Goal: Task Accomplishment & Management: Use online tool/utility

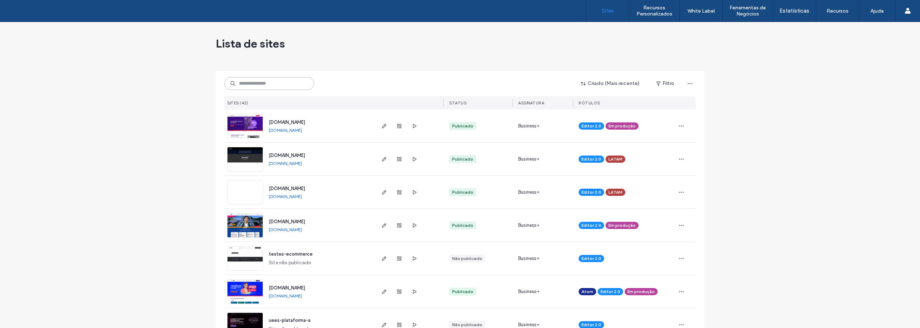
click at [251, 80] on input at bounding box center [269, 83] width 90 height 13
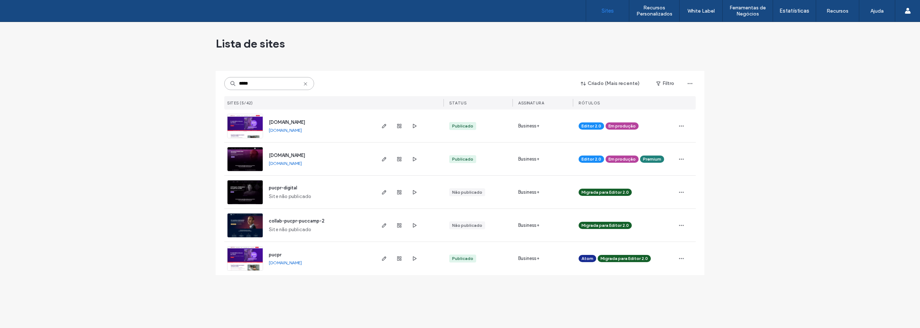
type input "*****"
click at [247, 162] on img at bounding box center [245, 171] width 35 height 49
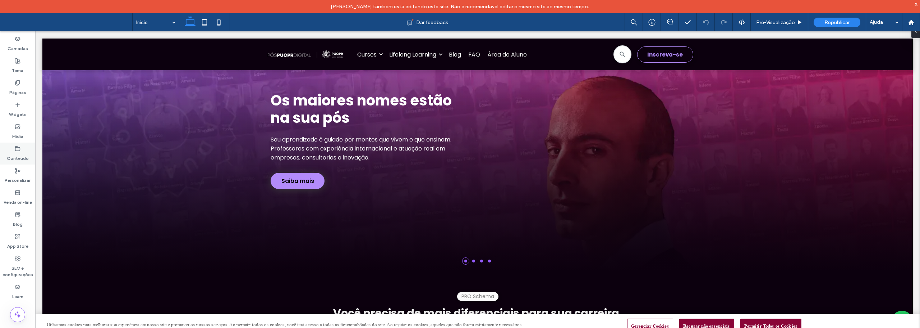
click at [14, 148] on div "Conteúdo" at bounding box center [17, 153] width 35 height 22
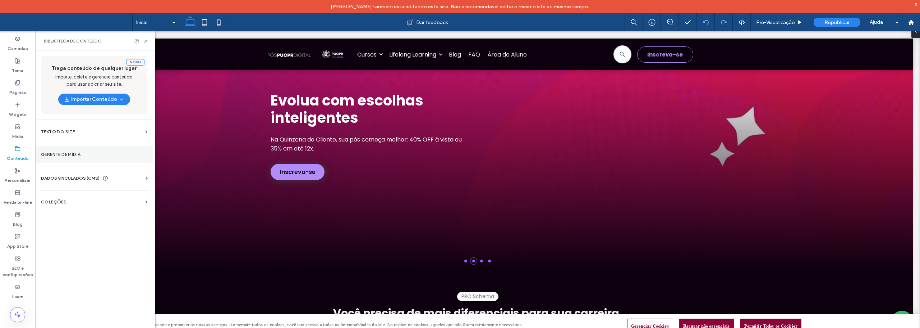
click at [57, 154] on label "Gerente de mídia" at bounding box center [94, 154] width 106 height 5
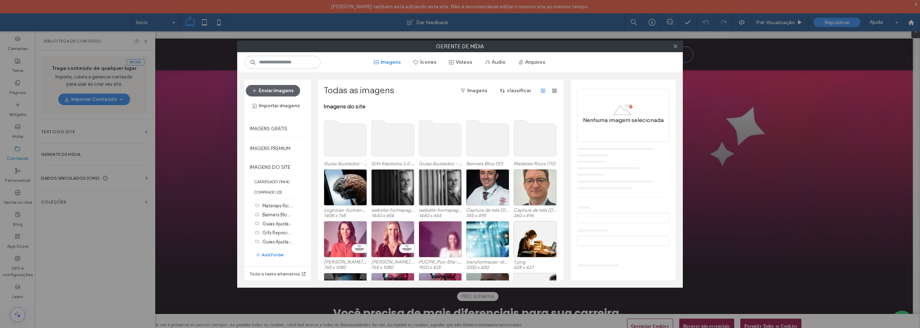
click at [534, 134] on use at bounding box center [535, 138] width 43 height 36
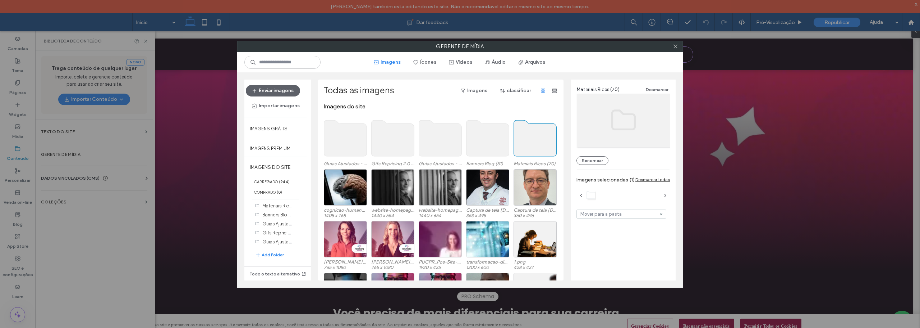
click at [526, 141] on use at bounding box center [535, 138] width 43 height 36
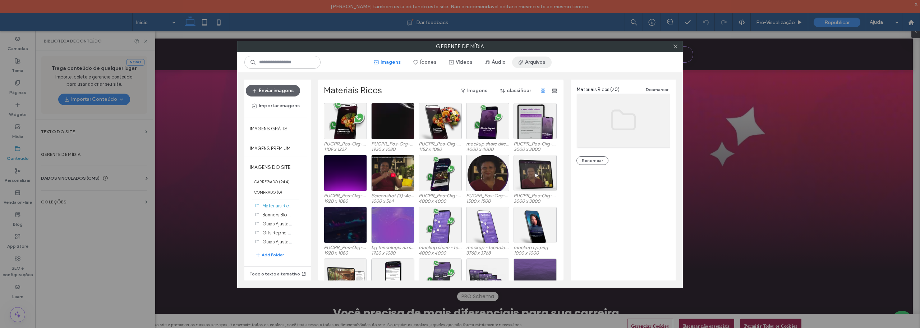
click at [533, 65] on button "Arquivos" at bounding box center [532, 62] width 40 height 12
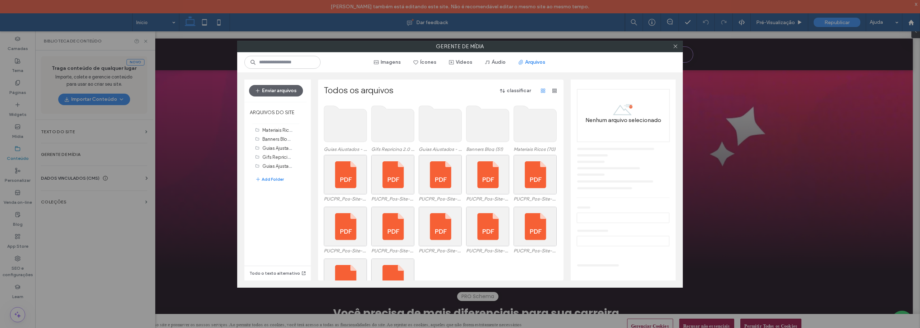
click at [535, 129] on use at bounding box center [535, 124] width 43 height 36
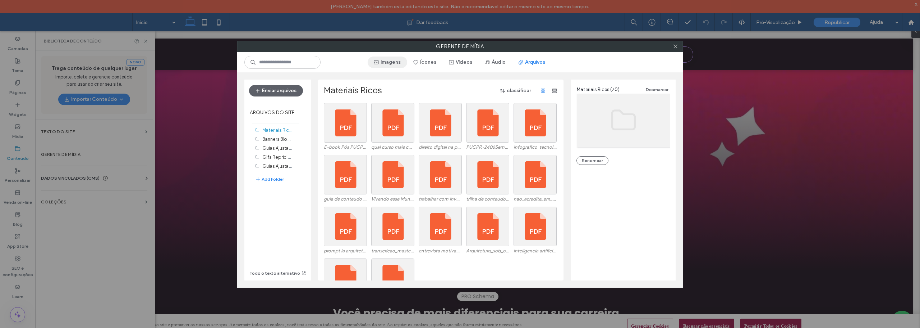
click at [391, 56] on button "Imagens" at bounding box center [388, 62] width 40 height 12
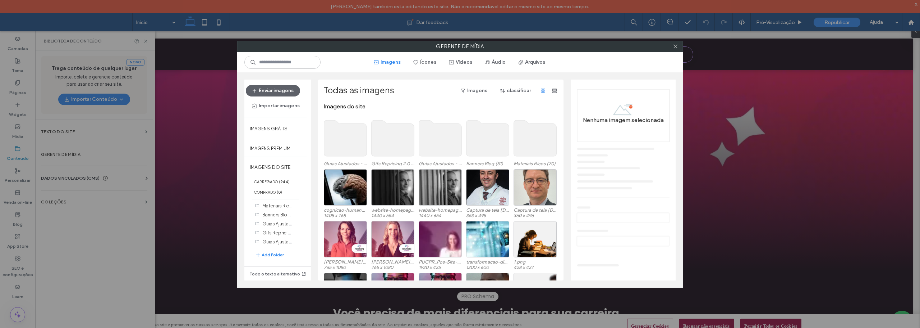
click at [536, 137] on use at bounding box center [535, 138] width 43 height 36
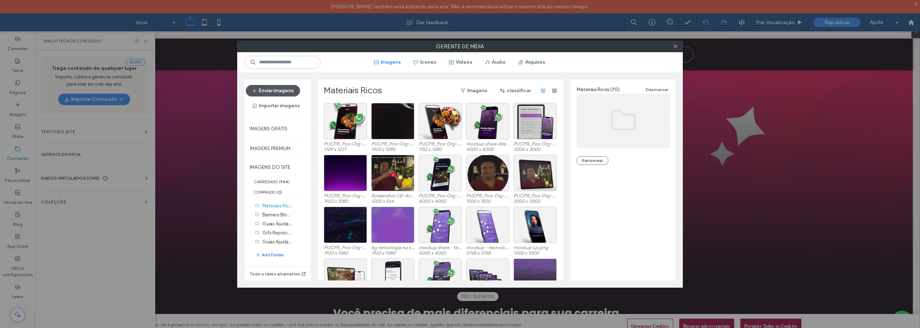
click at [276, 86] on button "Enviar imagens" at bounding box center [273, 91] width 54 height 12
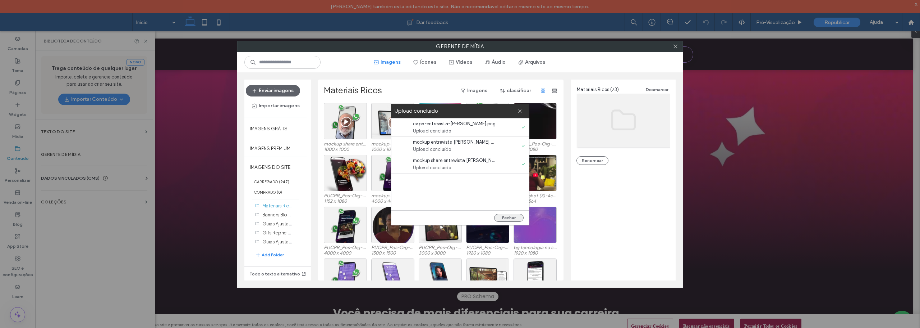
click at [511, 215] on button "Fechar" at bounding box center [508, 218] width 29 height 8
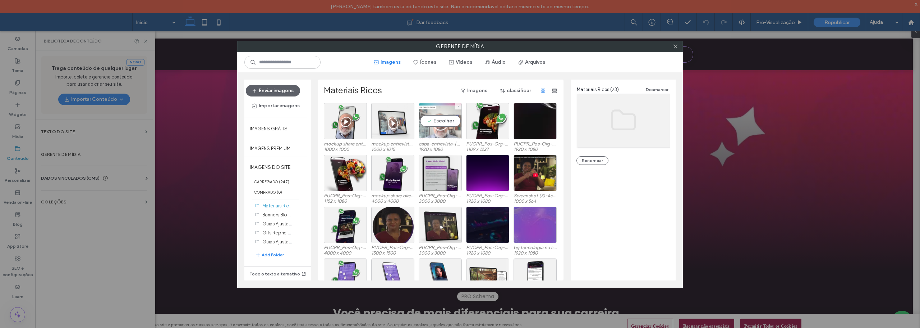
click at [438, 123] on div "Escolher" at bounding box center [440, 121] width 43 height 36
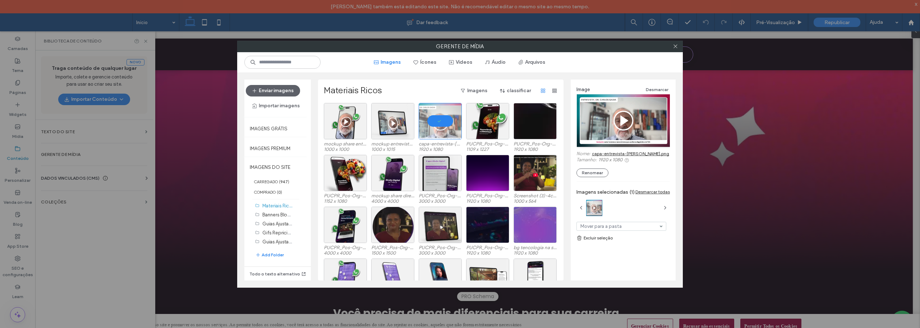
click at [606, 152] on link "capa-entrevista-[PERSON_NAME].png" at bounding box center [630, 153] width 77 height 5
click at [393, 122] on div "Escolher" at bounding box center [392, 121] width 43 height 36
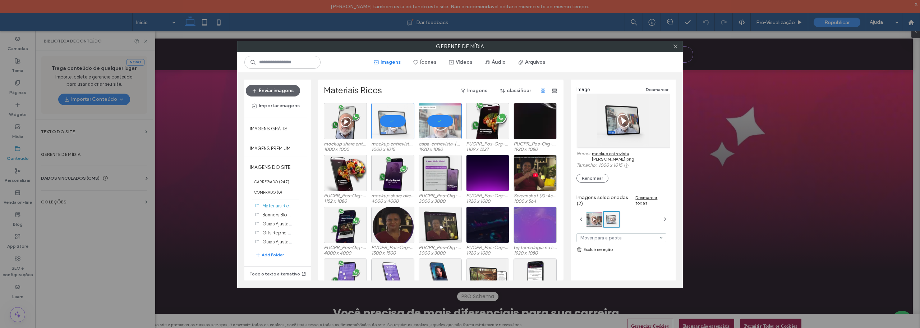
click at [605, 153] on link "mockup entrevista [PERSON_NAME].png" at bounding box center [631, 156] width 78 height 11
click at [350, 119] on div "Escolher" at bounding box center [345, 121] width 43 height 36
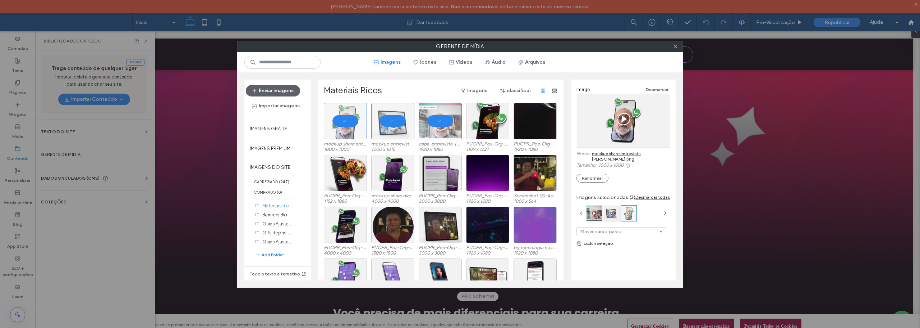
click at [606, 152] on link "mockup share entrevista [PERSON_NAME].png" at bounding box center [631, 156] width 78 height 11
drag, startPoint x: 394, startPoint y: 120, endPoint x: 360, endPoint y: 120, distance: 34.2
click at [393, 120] on div at bounding box center [392, 121] width 43 height 36
click at [341, 117] on div at bounding box center [345, 121] width 43 height 36
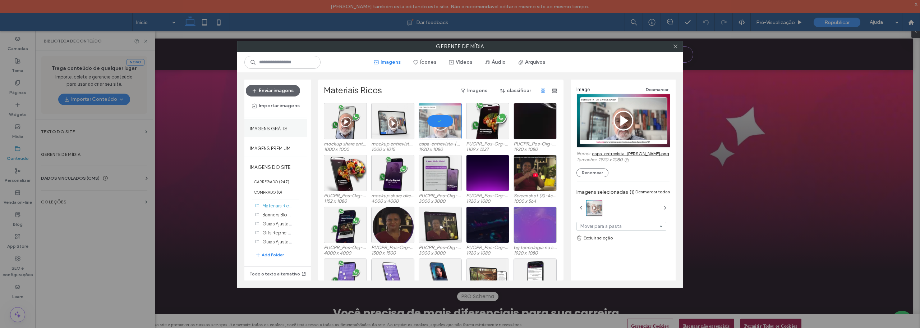
click at [277, 122] on label "Imagens grátis" at bounding box center [269, 126] width 38 height 9
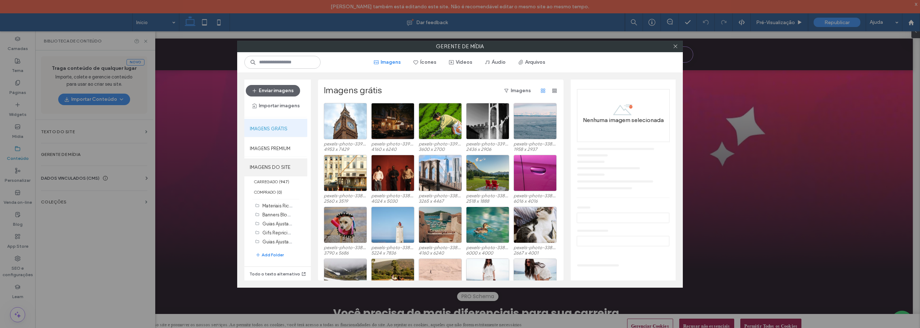
click at [272, 167] on label "IMAGENS DO SITE" at bounding box center [275, 167] width 63 height 18
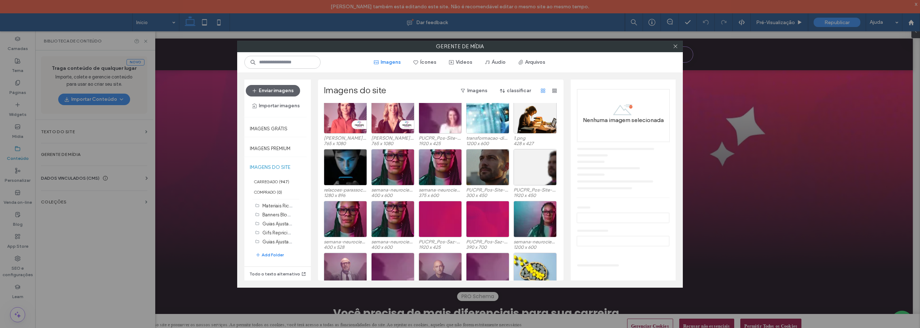
scroll to position [144, 0]
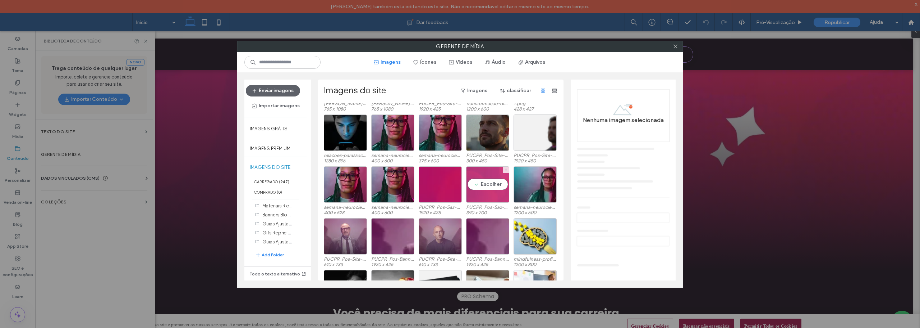
click at [480, 199] on div "Escolher" at bounding box center [487, 184] width 43 height 36
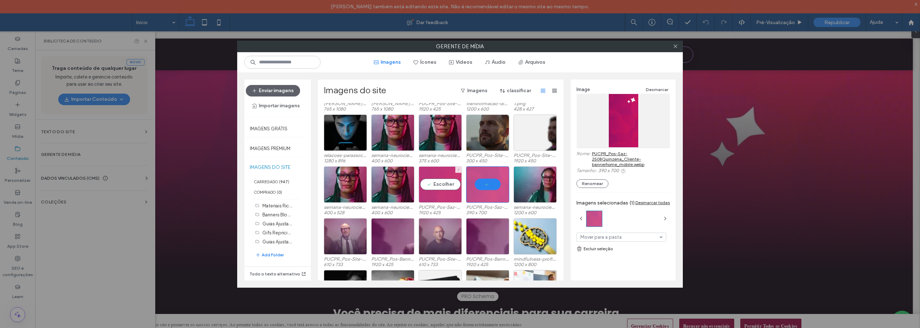
click at [440, 192] on div "Escolher" at bounding box center [440, 184] width 43 height 36
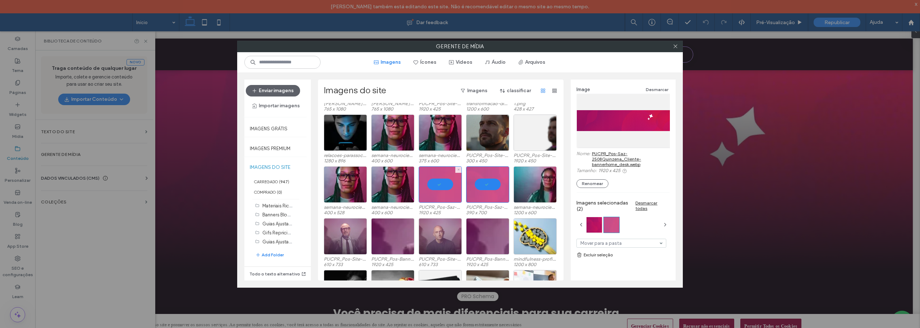
click at [439, 187] on div at bounding box center [440, 184] width 43 height 36
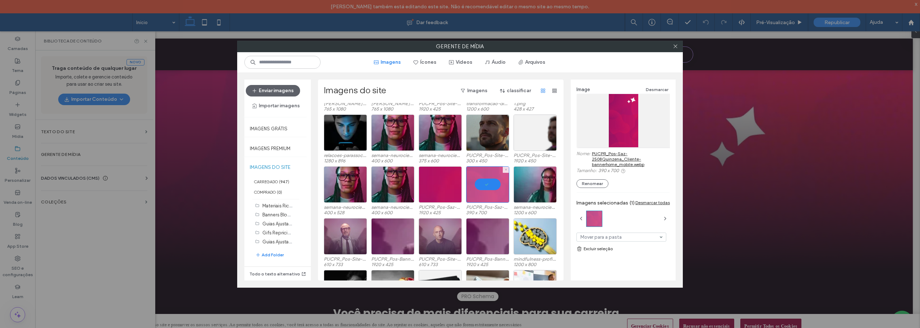
click at [490, 185] on div at bounding box center [487, 184] width 43 height 36
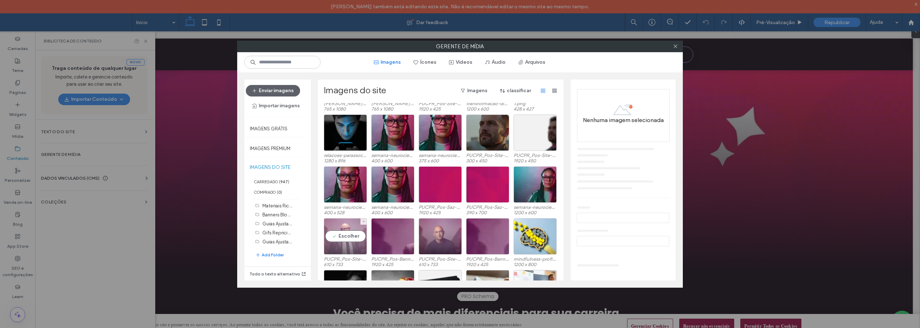
click at [336, 247] on div "Escolher" at bounding box center [345, 236] width 43 height 36
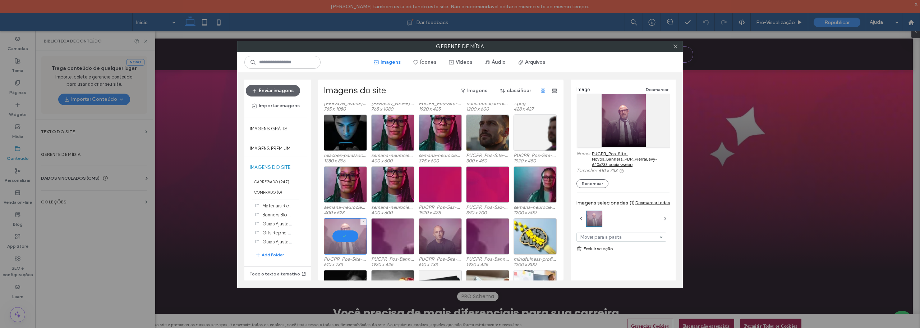
click at [348, 233] on div at bounding box center [345, 236] width 43 height 36
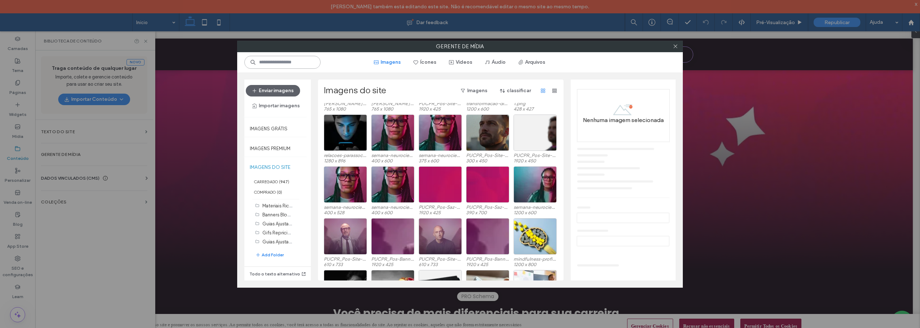
click at [292, 64] on input at bounding box center [282, 62] width 76 height 13
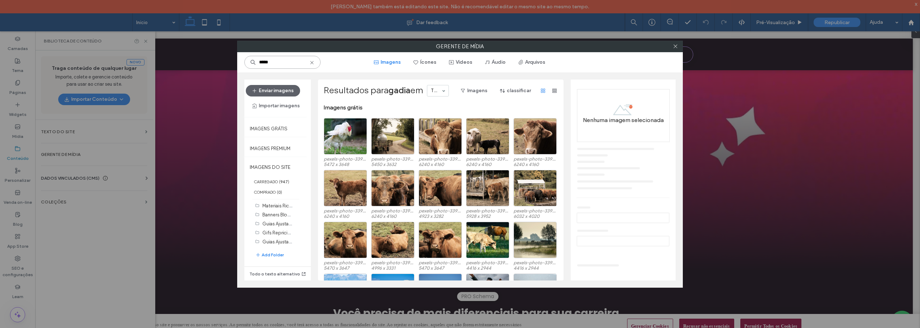
scroll to position [0, 0]
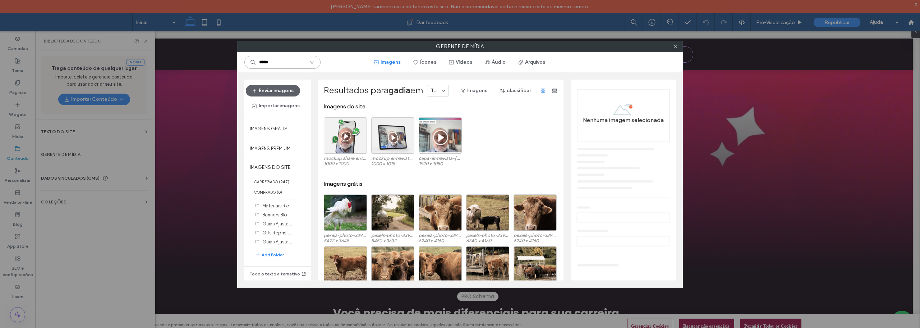
click at [281, 62] on input "*****" at bounding box center [282, 62] width 76 height 13
type input "*****"
click at [315, 62] on icon at bounding box center [312, 63] width 6 height 6
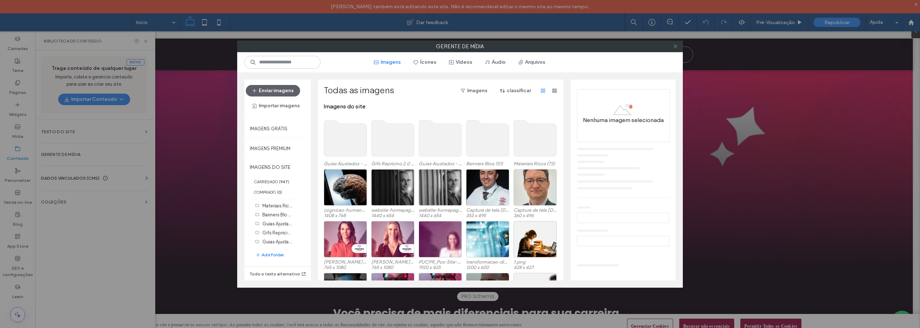
click at [675, 45] on icon at bounding box center [675, 46] width 5 height 5
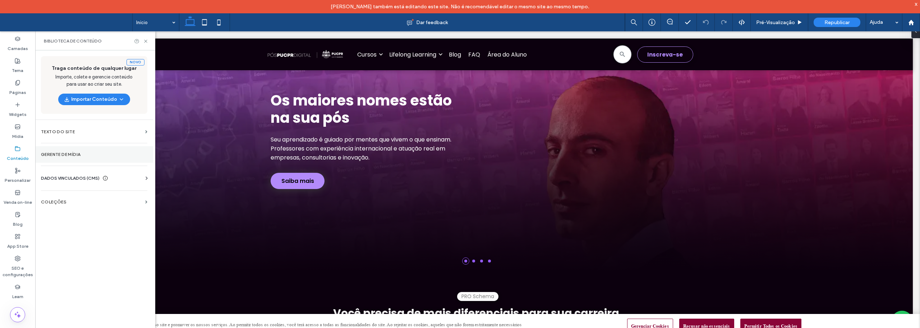
click at [63, 154] on label "Gerente de mídia" at bounding box center [94, 154] width 106 height 5
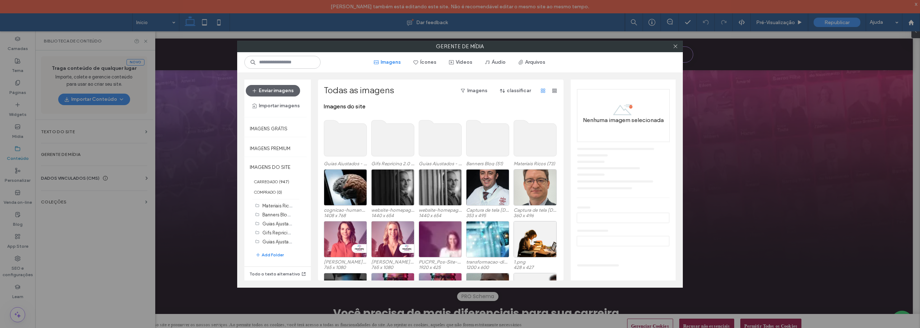
click at [529, 142] on use at bounding box center [535, 138] width 43 height 36
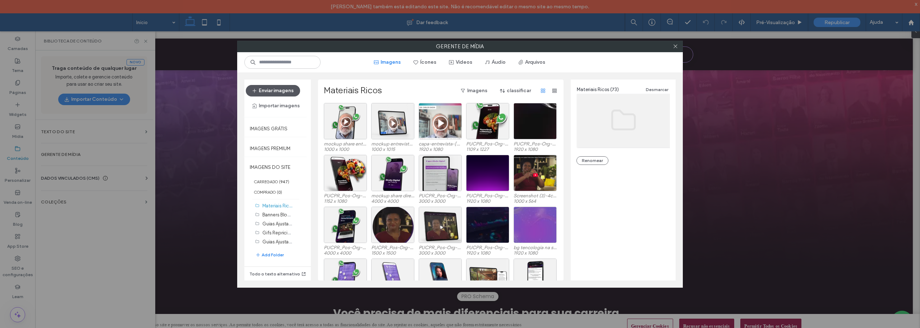
click at [276, 91] on button "Enviar imagens" at bounding box center [273, 91] width 54 height 12
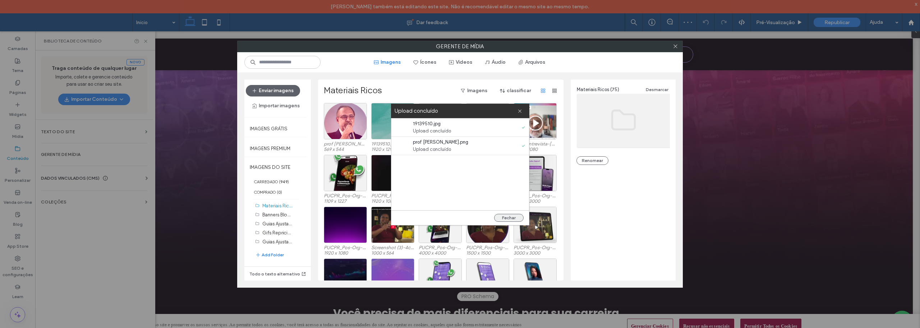
click at [514, 218] on button "Fechar" at bounding box center [508, 218] width 29 height 8
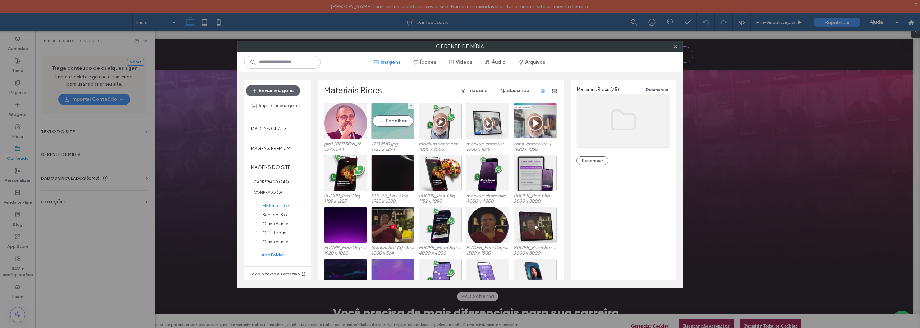
click at [387, 123] on div "Escolher" at bounding box center [392, 121] width 43 height 36
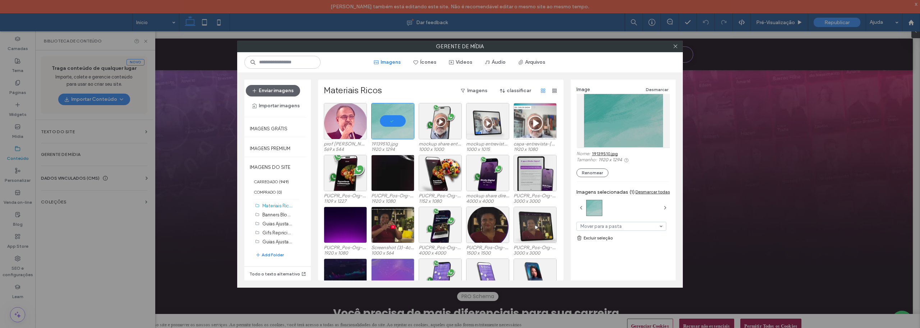
click at [603, 152] on link "19139510.jpg" at bounding box center [605, 153] width 26 height 5
click at [346, 120] on div "Escolher" at bounding box center [345, 121] width 43 height 36
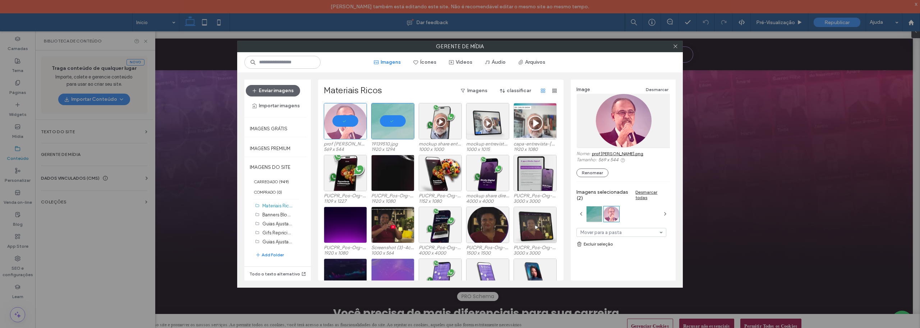
click at [605, 152] on link "prof [PERSON_NAME].png" at bounding box center [617, 153] width 51 height 5
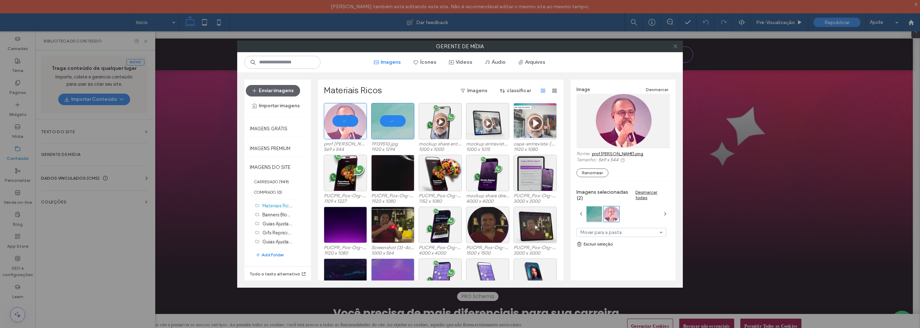
click at [675, 45] on icon at bounding box center [675, 46] width 5 height 5
